Goal: Task Accomplishment & Management: Manage account settings

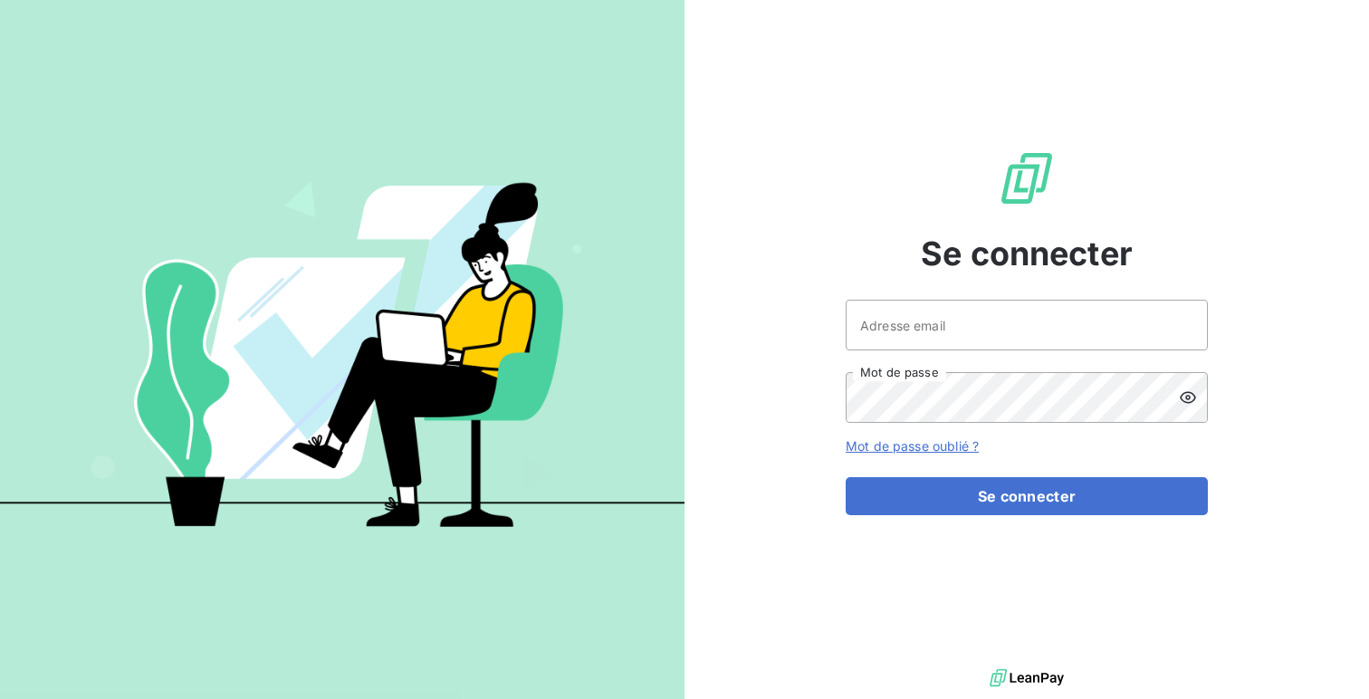
click at [819, 318] on div "Se connecter Adresse email Mot de passe Mot de passe oublié ? Se connecter" at bounding box center [1026, 332] width 684 height 664
click at [878, 321] on input "Adresse email" at bounding box center [1026, 325] width 362 height 51
paste input "custimoo"
type input "admin@custimoo"
click at [845, 477] on button "Se connecter" at bounding box center [1026, 496] width 362 height 38
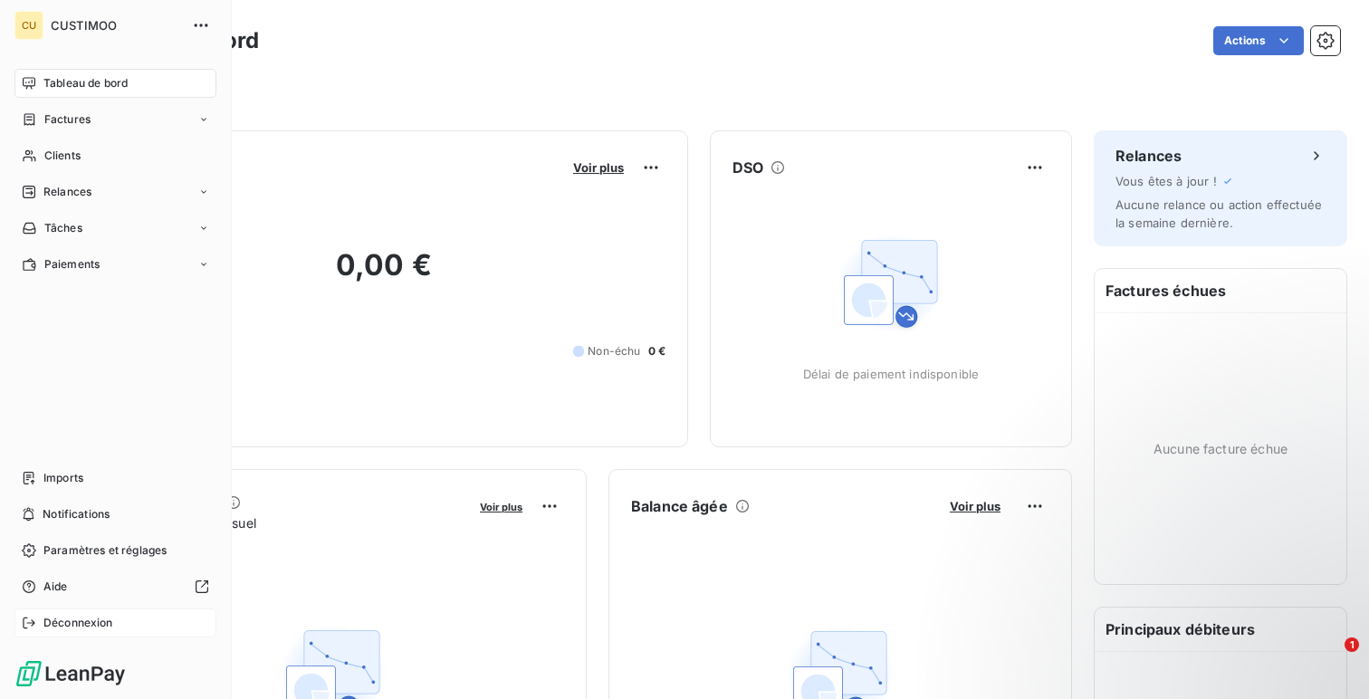
click at [66, 635] on div "Déconnexion" at bounding box center [115, 622] width 202 height 29
click at [130, 624] on div "Déconnexion" at bounding box center [115, 622] width 202 height 29
click at [53, 622] on span "Déconnexion" at bounding box center [78, 623] width 70 height 16
